Goal: Transaction & Acquisition: Purchase product/service

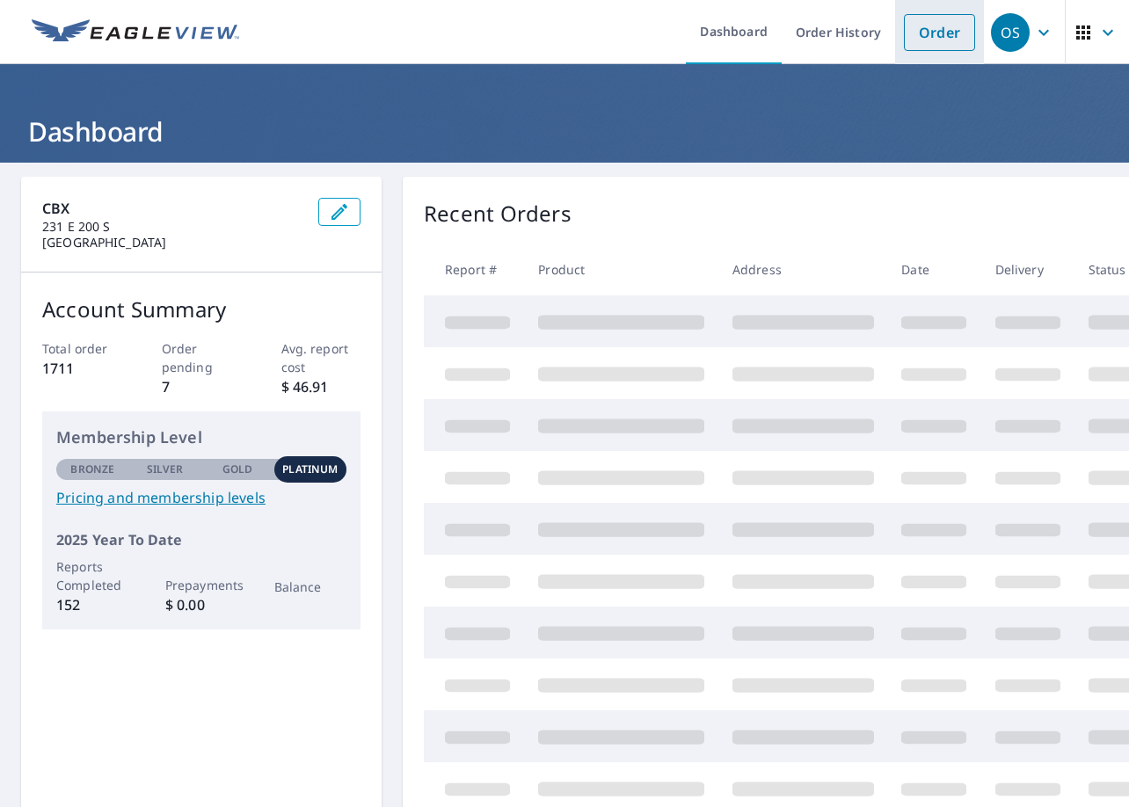
click at [923, 34] on link "Order" at bounding box center [939, 32] width 71 height 37
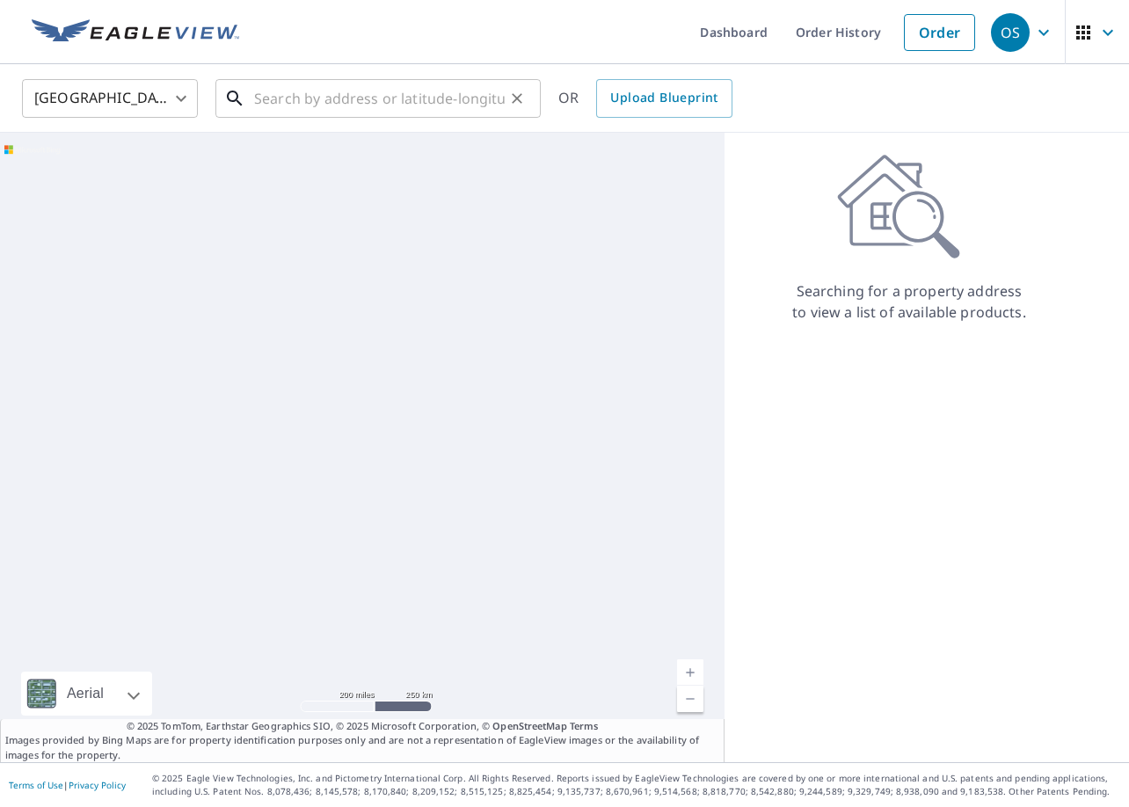
click at [281, 95] on input "text" at bounding box center [379, 98] width 251 height 49
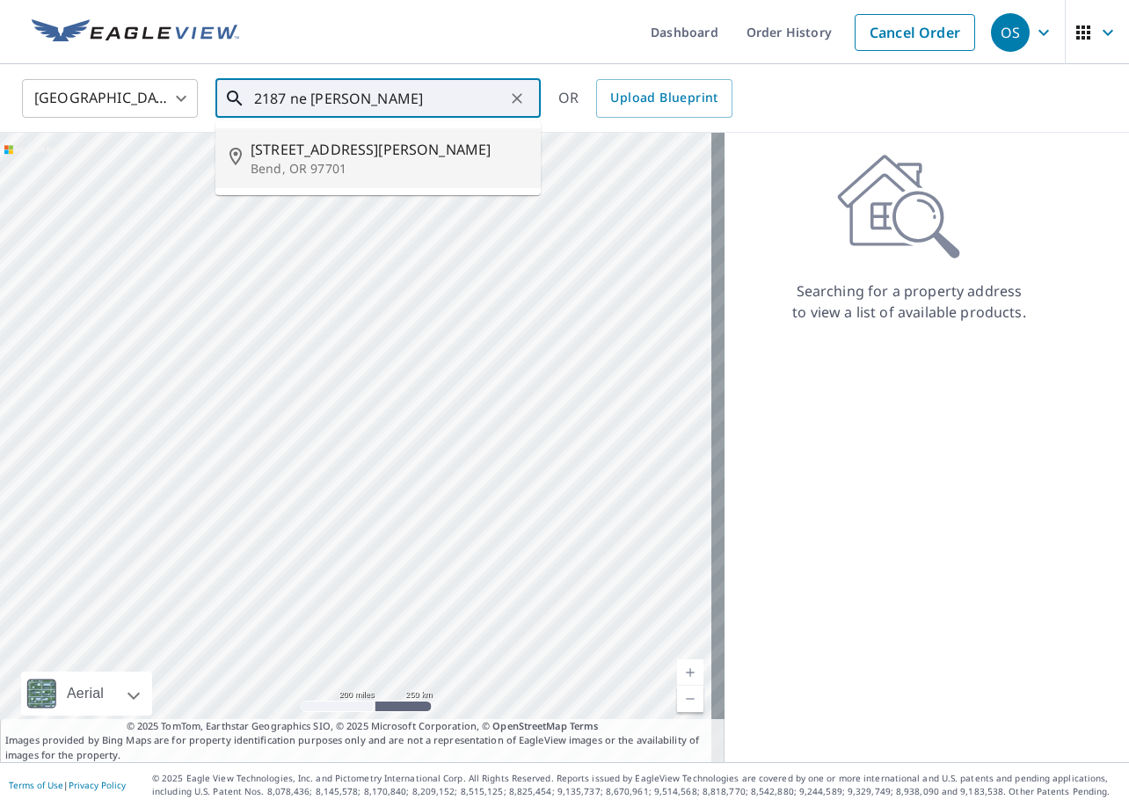
click at [309, 171] on p "Bend, OR 97701" at bounding box center [389, 169] width 276 height 18
type input "[STREET_ADDRESS][PERSON_NAME]"
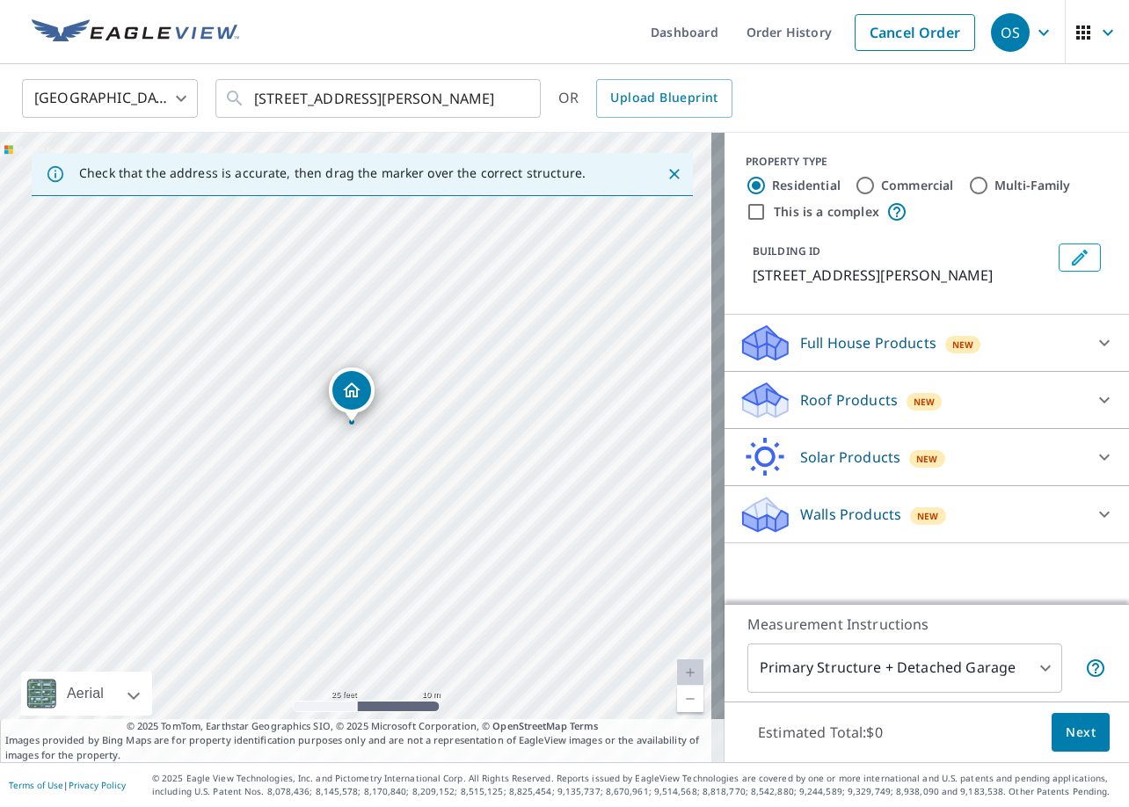
click at [813, 400] on p "Roof Products" at bounding box center [849, 400] width 98 height 21
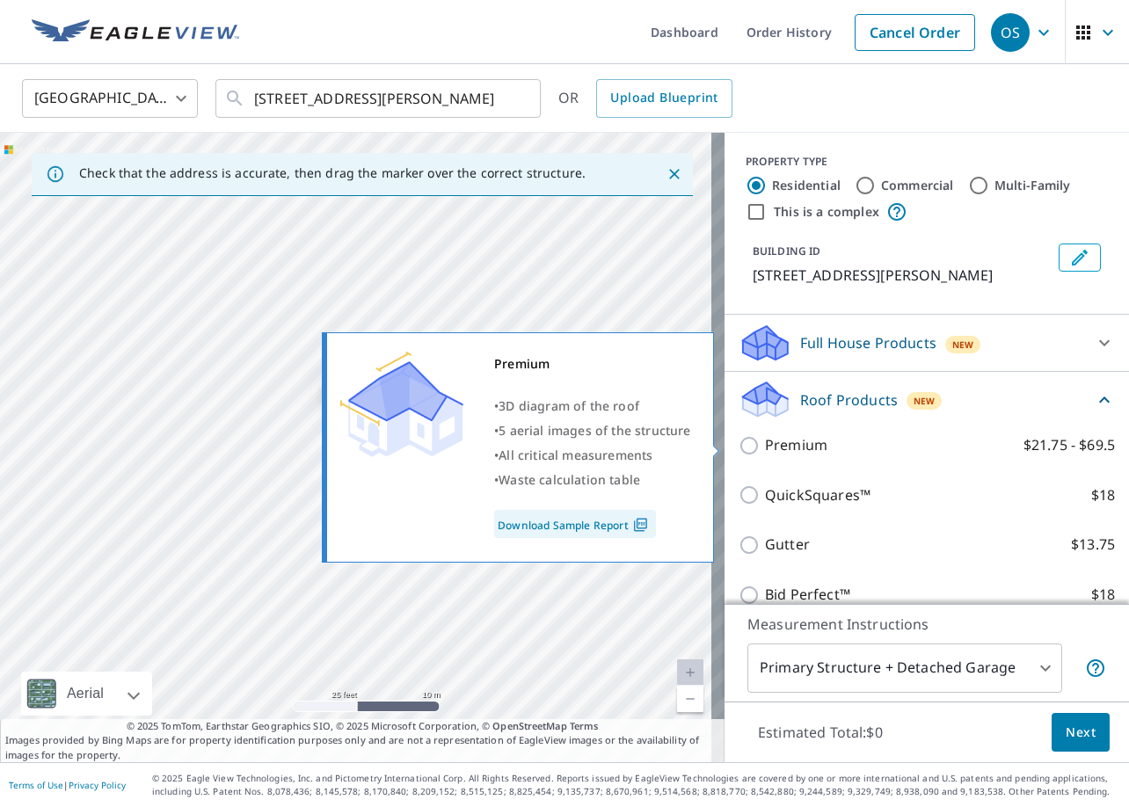
click at [803, 445] on p "Premium" at bounding box center [796, 445] width 62 height 22
click at [765, 445] on input "Premium $21.75 - $69.5" at bounding box center [752, 445] width 26 height 21
checkbox input "true"
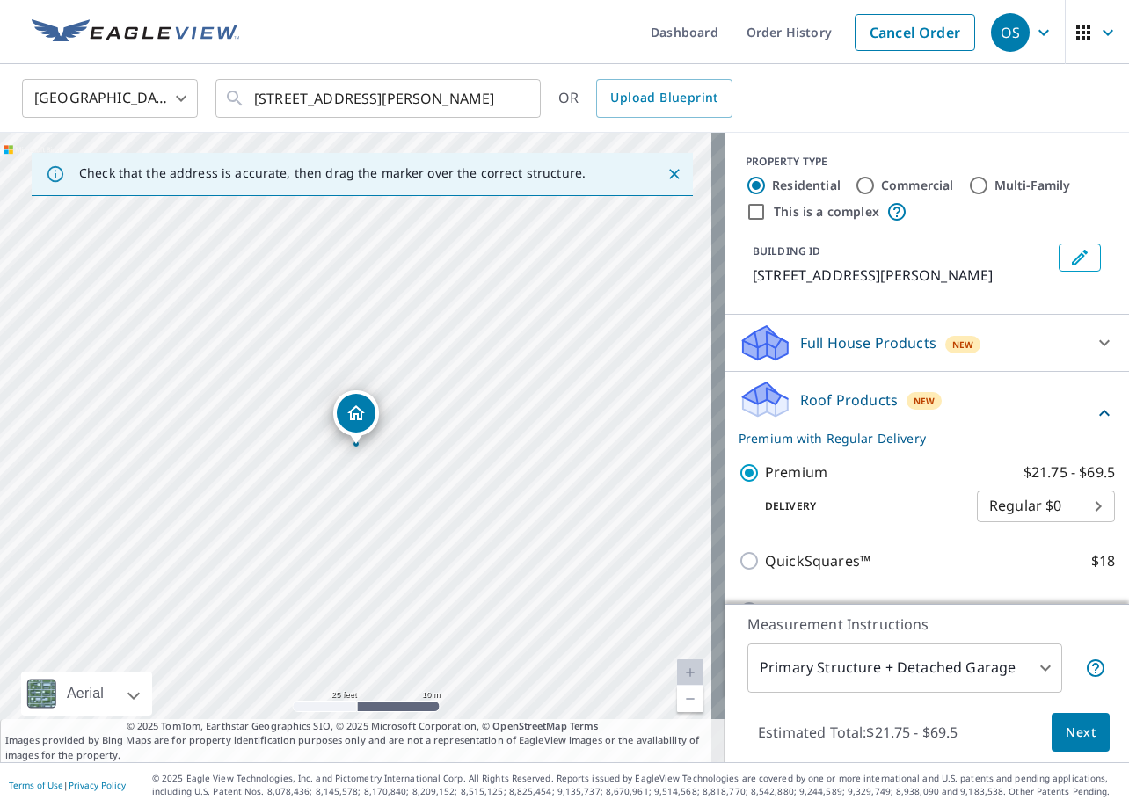
click at [1077, 735] on span "Next" at bounding box center [1081, 733] width 30 height 22
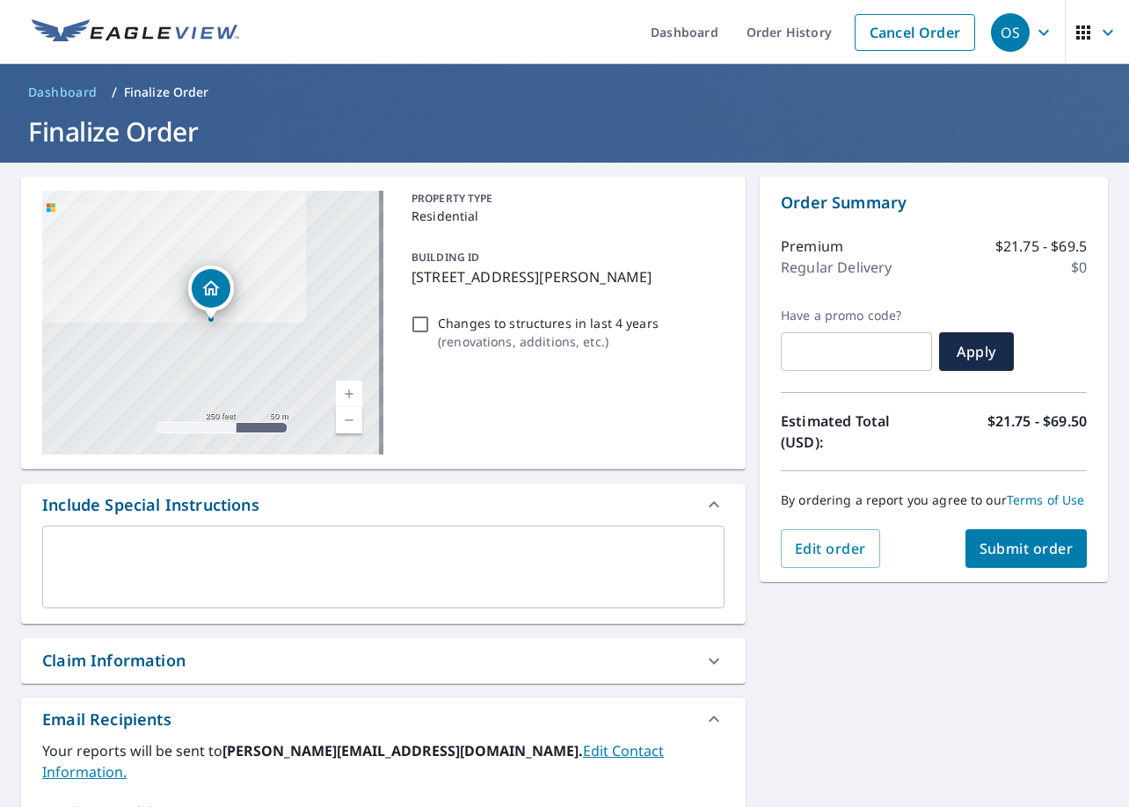
click at [263, 649] on div "Claim Information" at bounding box center [367, 661] width 651 height 24
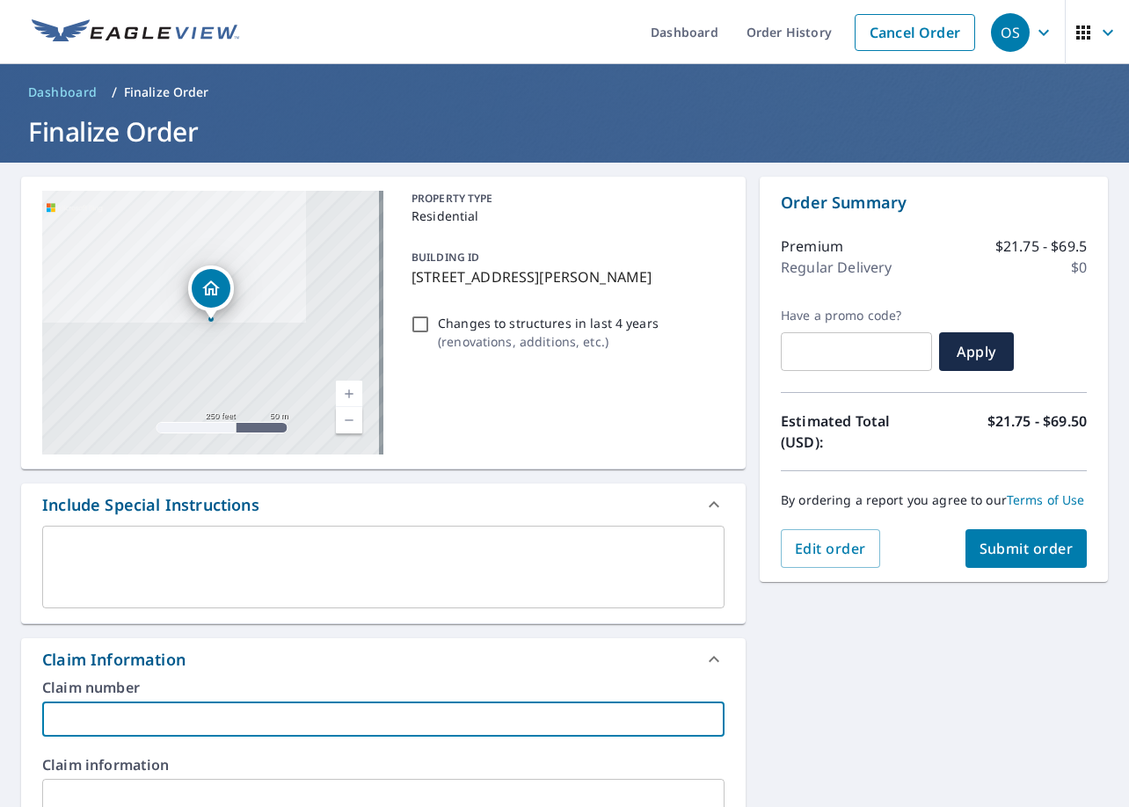
click at [281, 716] on input "text" at bounding box center [383, 719] width 682 height 35
type input "[PERSON_NAME]"
click at [1010, 531] on button "Submit order" at bounding box center [1027, 548] width 122 height 39
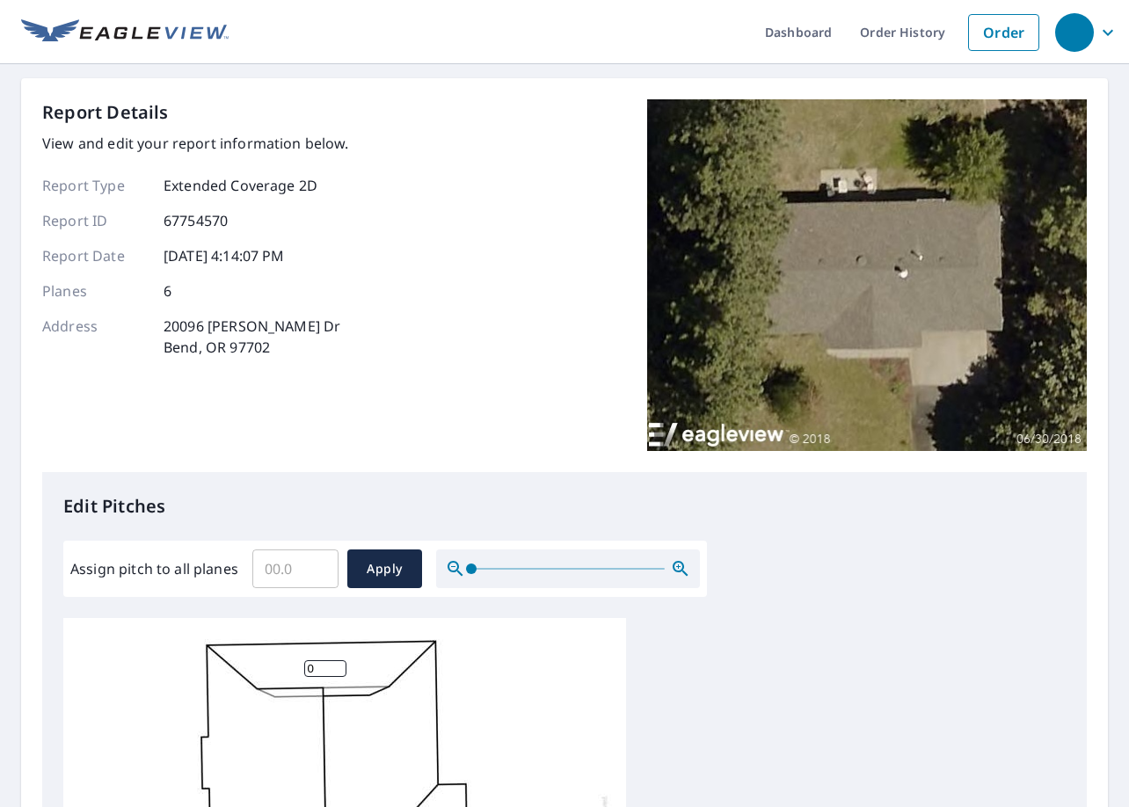
click at [305, 558] on input "Assign pitch to all planes" at bounding box center [295, 568] width 86 height 49
type input "3"
click at [398, 559] on span "Apply" at bounding box center [384, 569] width 47 height 22
type input "3"
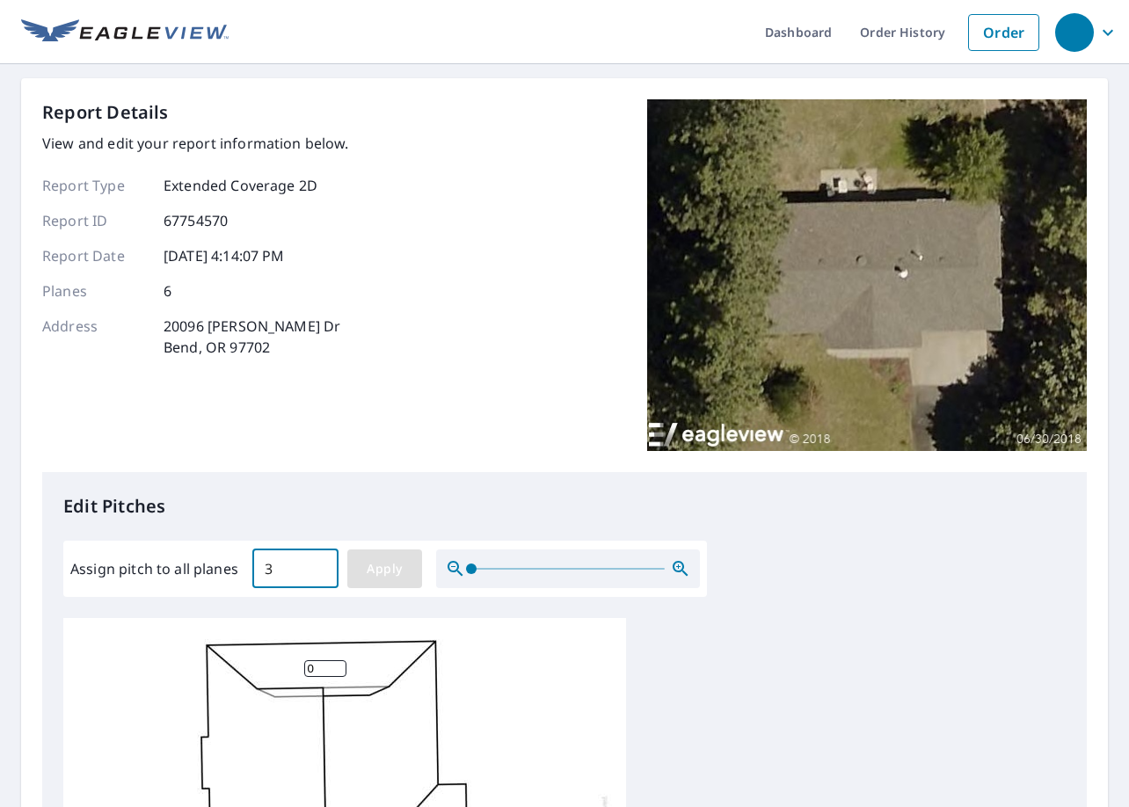
type input "3"
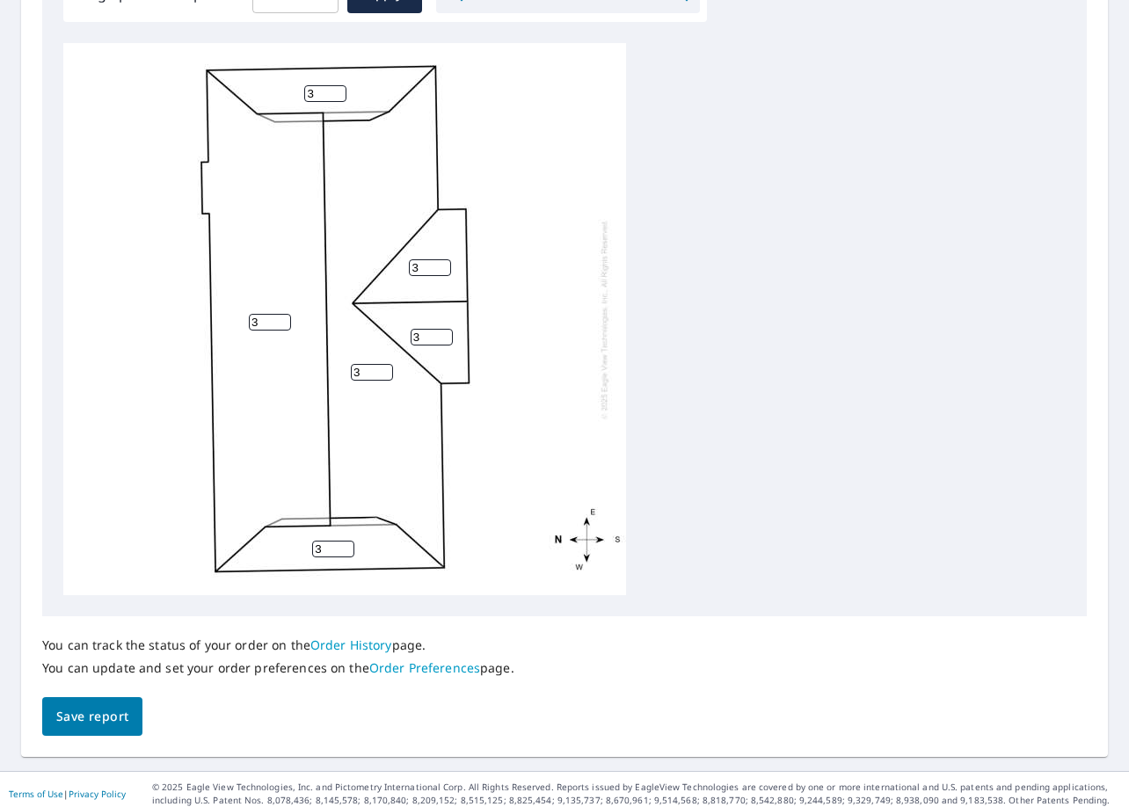
scroll to position [584, 0]
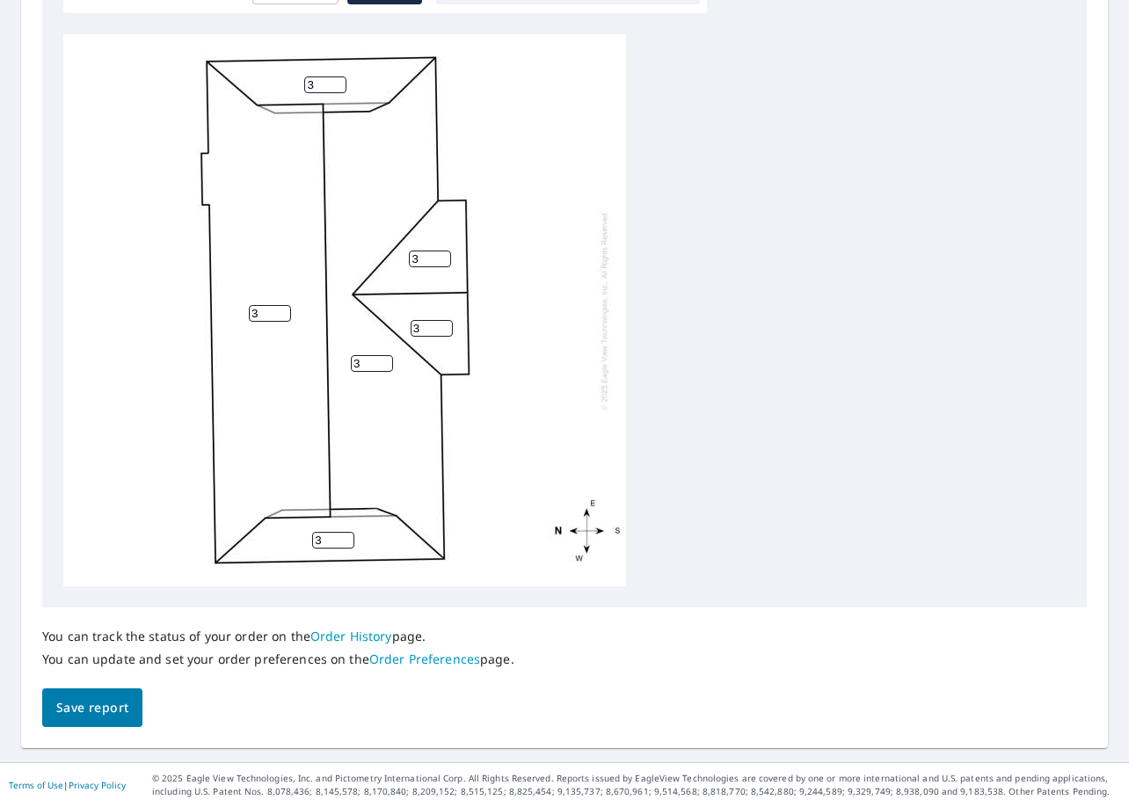
click at [102, 693] on button "Save report" at bounding box center [92, 709] width 100 height 40
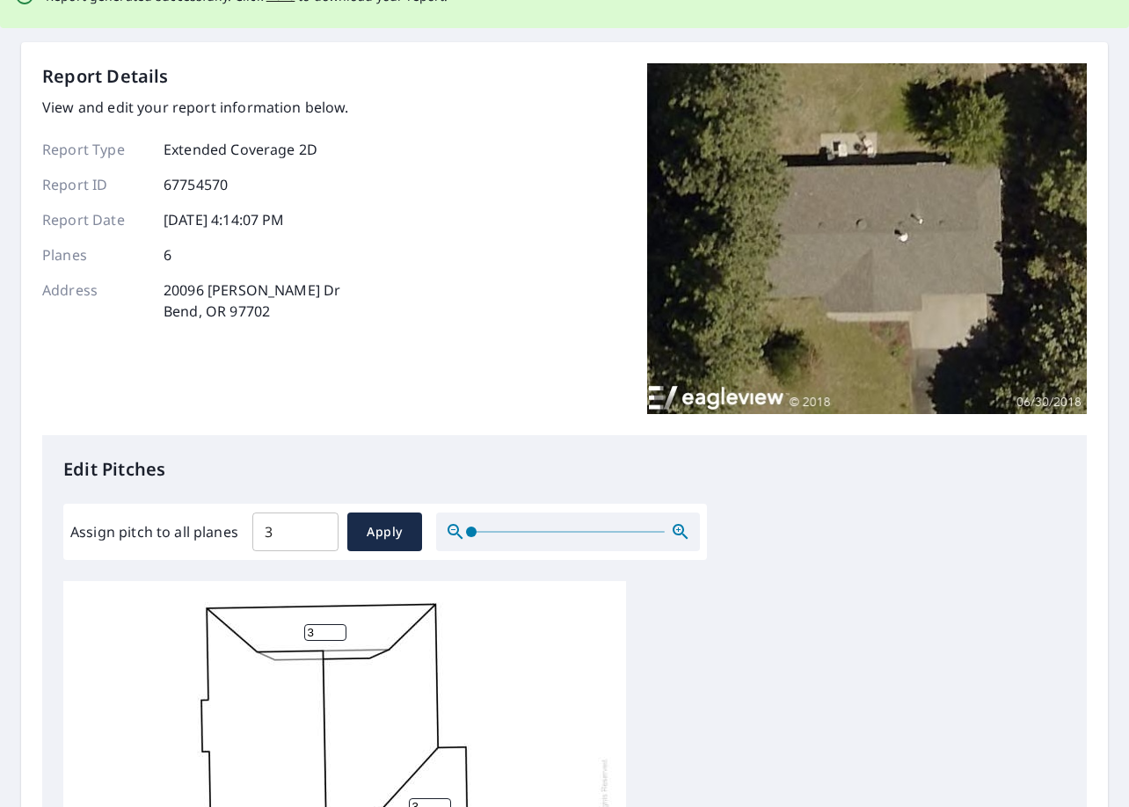
scroll to position [0, 0]
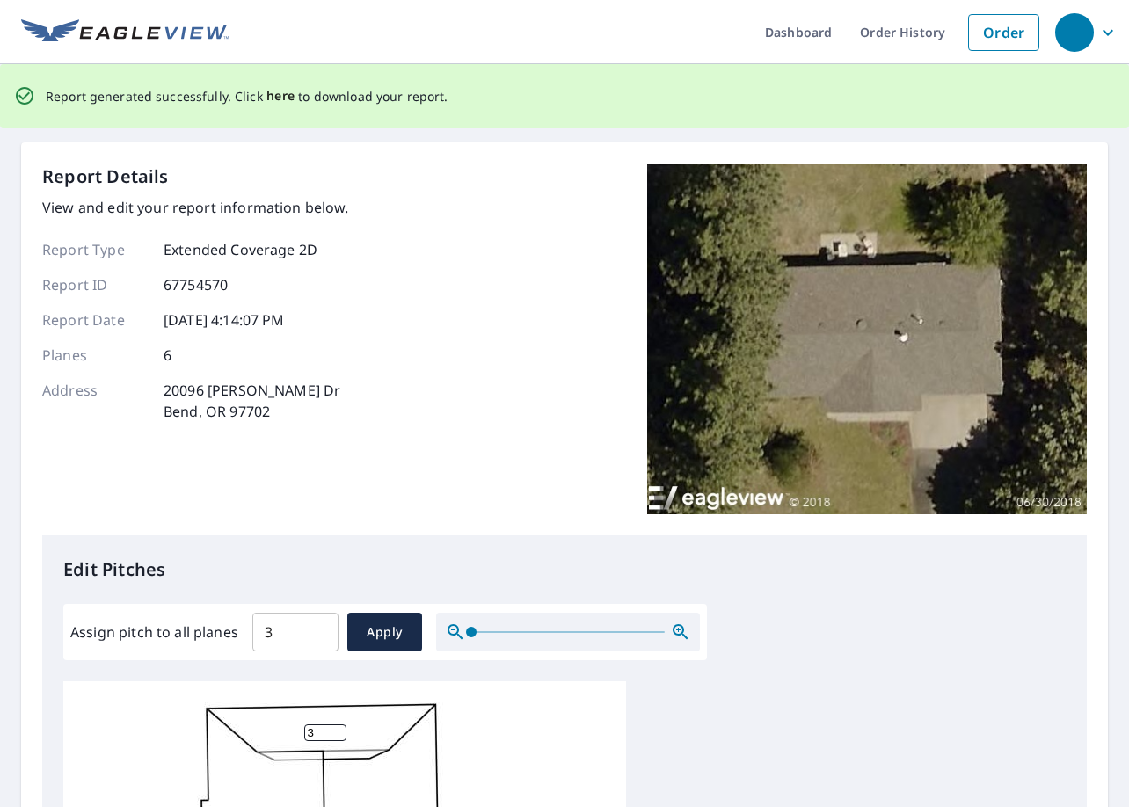
click at [284, 96] on span "here" at bounding box center [280, 96] width 29 height 22
